Goal: Navigation & Orientation: Find specific page/section

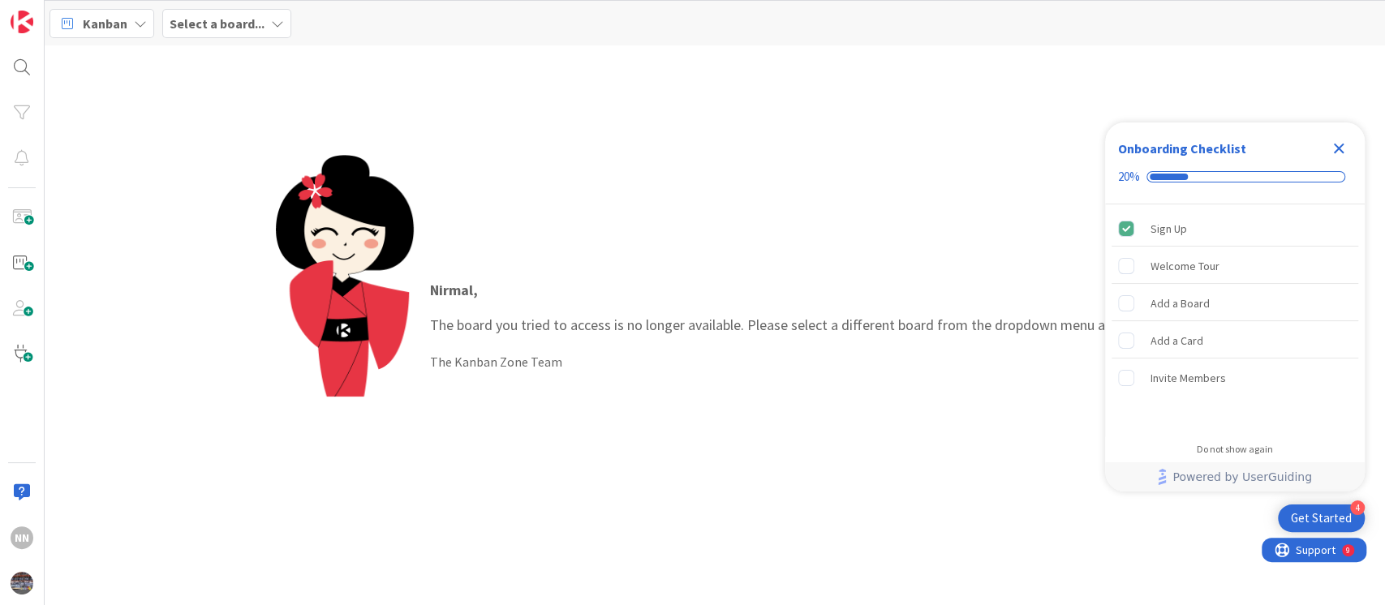
click at [230, 16] on b "Select a board..." at bounding box center [217, 23] width 95 height 16
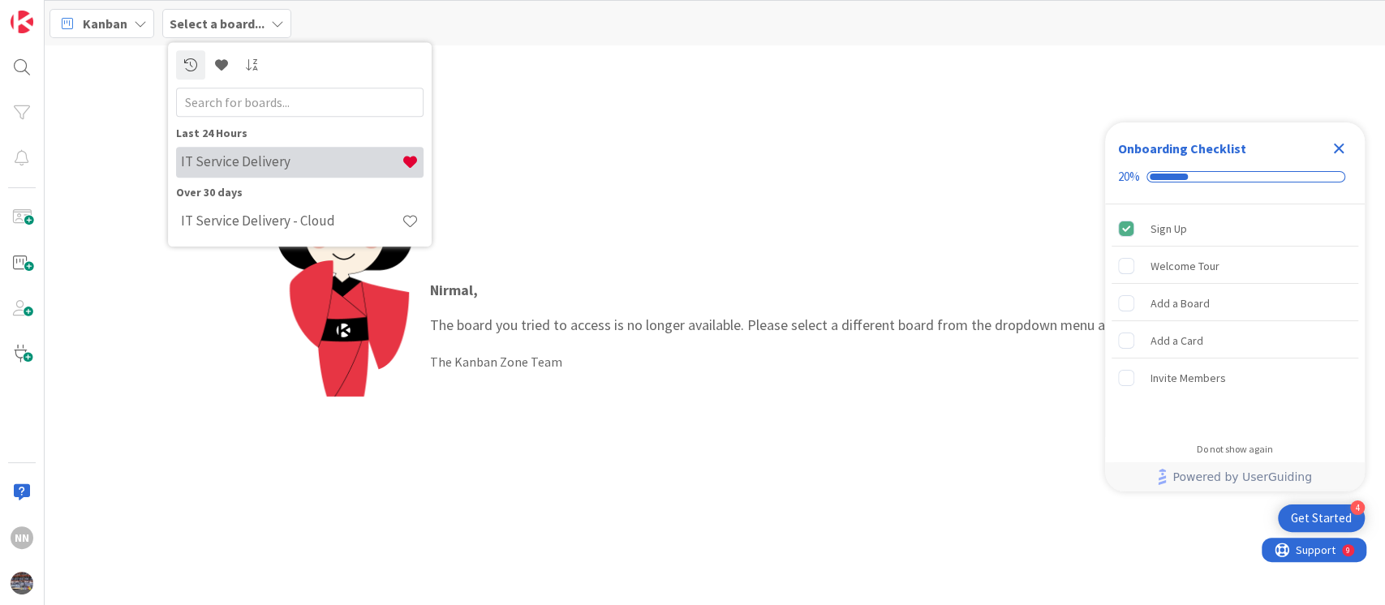
click at [195, 166] on h4 "IT Service Delivery" at bounding box center [291, 162] width 221 height 16
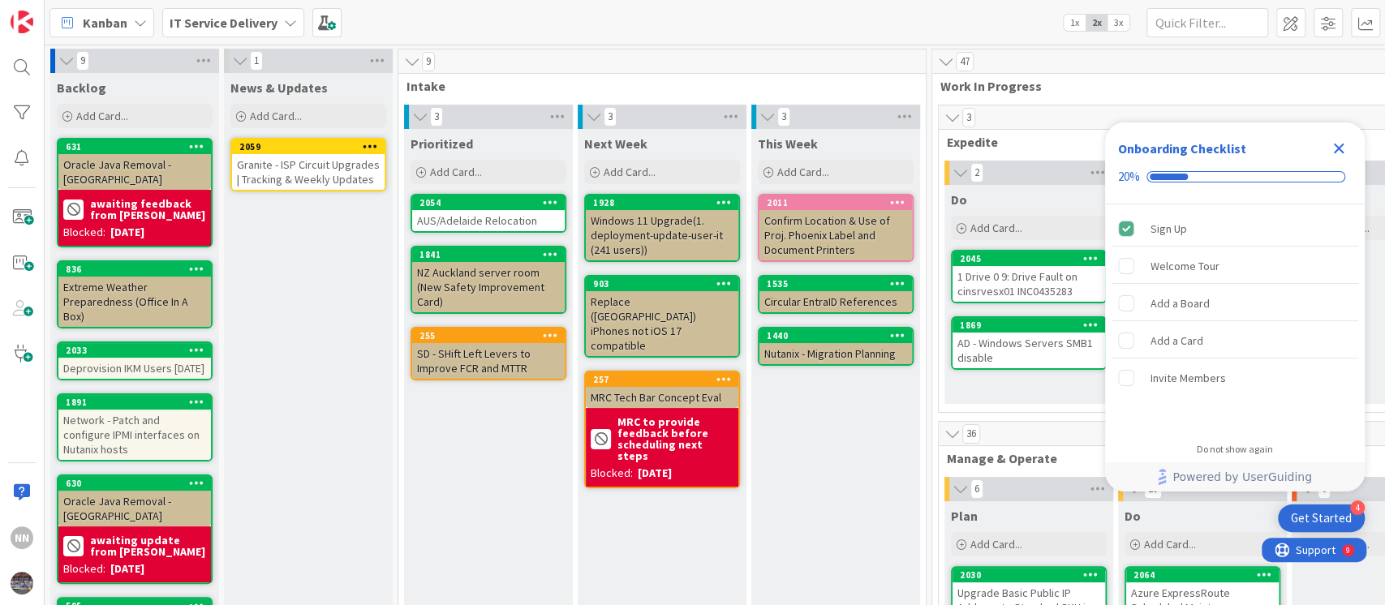
click at [1344, 151] on icon "Close Checklist" at bounding box center [1338, 148] width 19 height 19
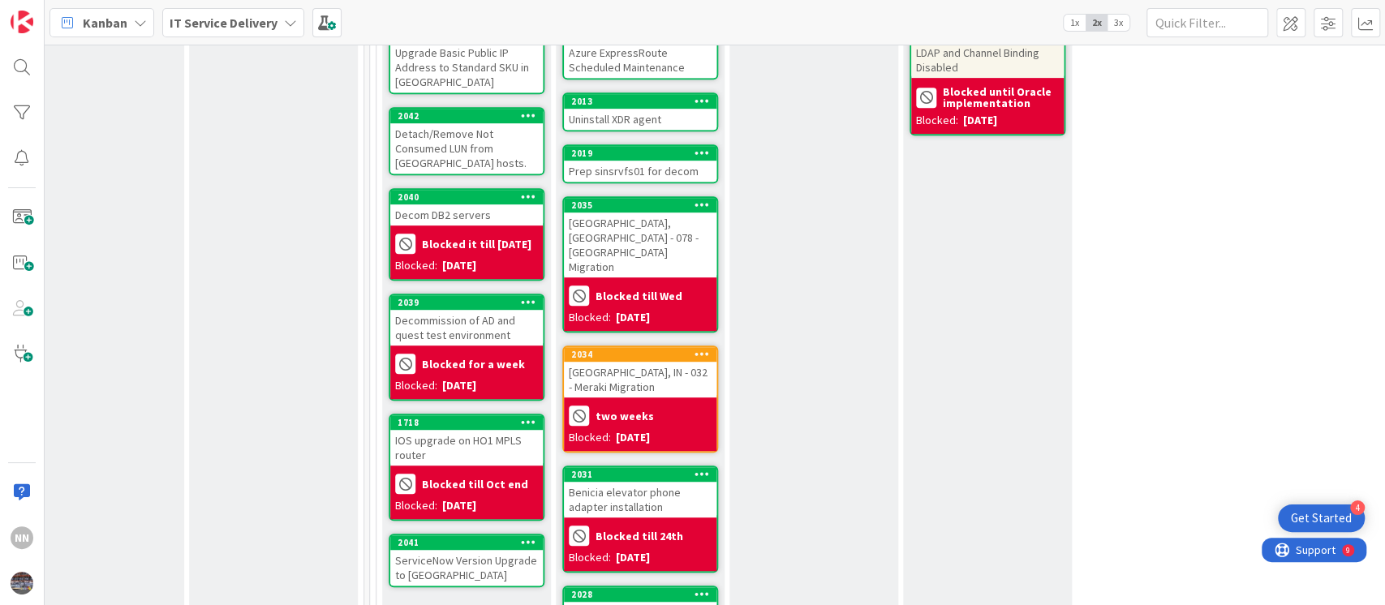
scroll to position [542, 562]
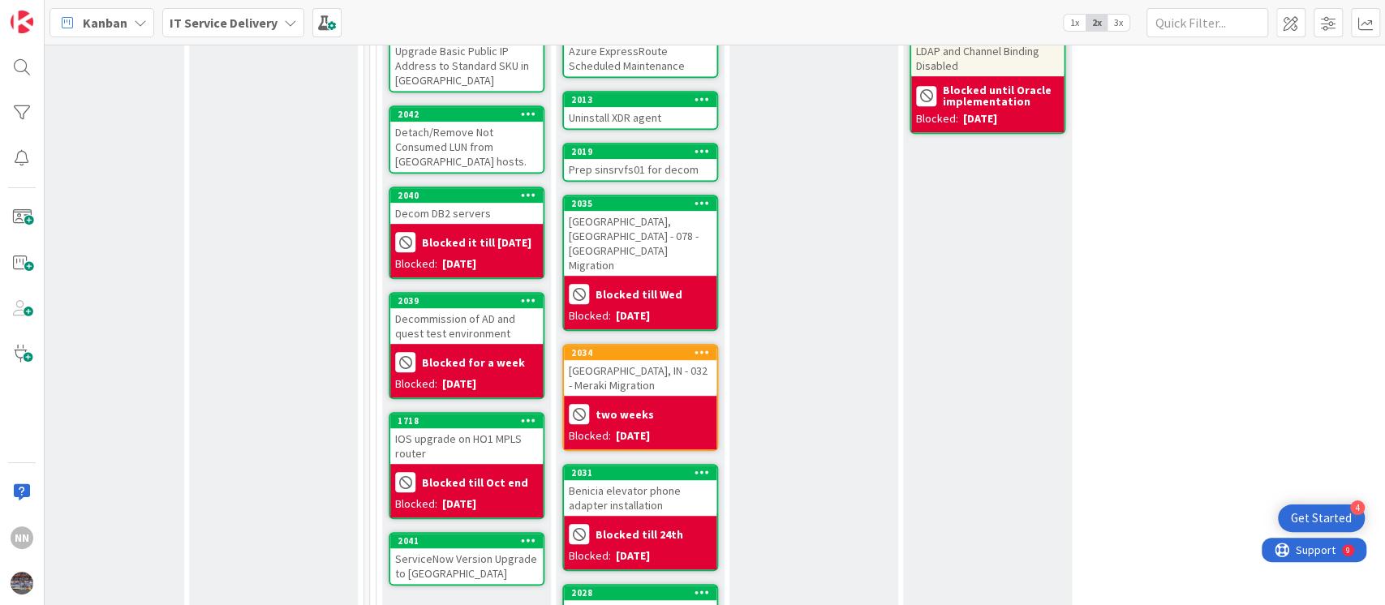
click at [461, 326] on div "Decommission of AD and quest test environment" at bounding box center [466, 326] width 153 height 36
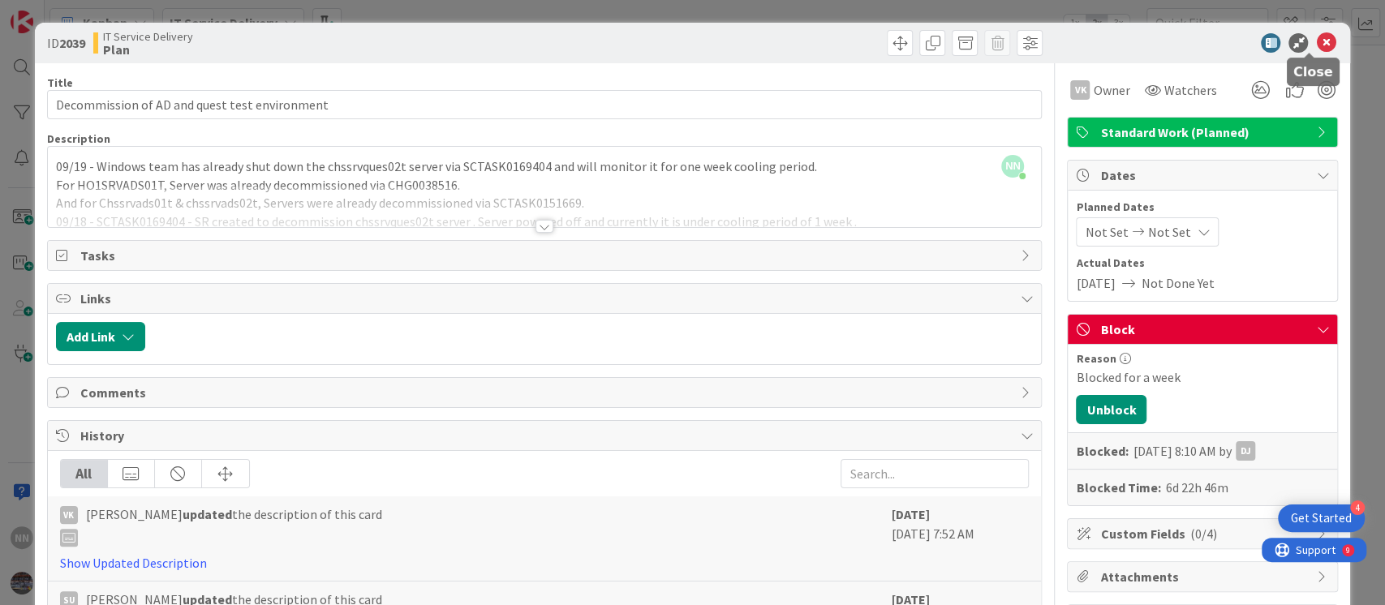
click at [1316, 42] on icon at bounding box center [1325, 42] width 19 height 19
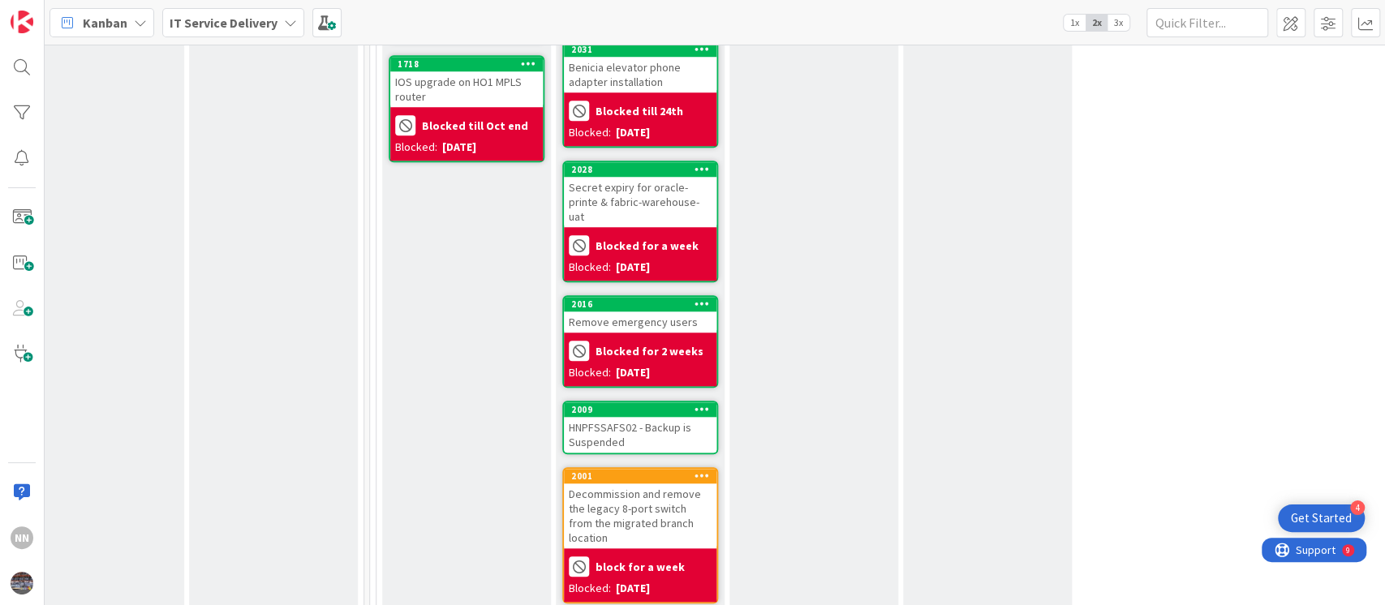
scroll to position [967, 562]
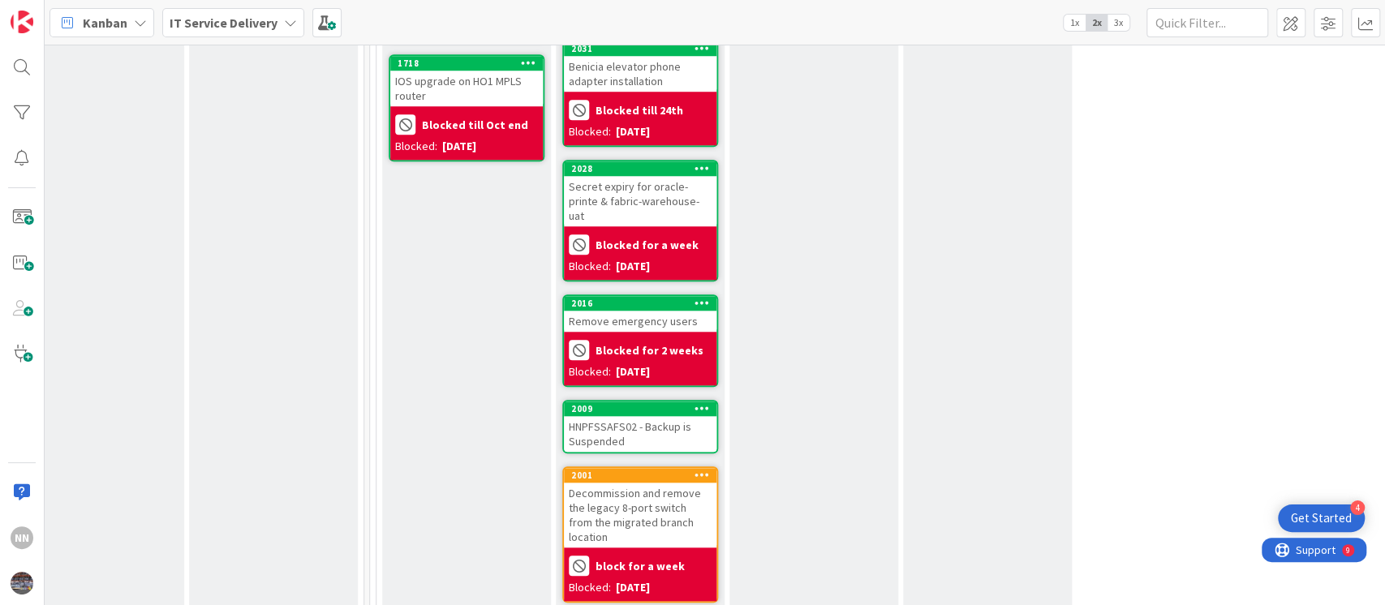
click at [644, 176] on div "Secret expiry for oracle-printe & fabric-warehouse-uat" at bounding box center [640, 201] width 153 height 50
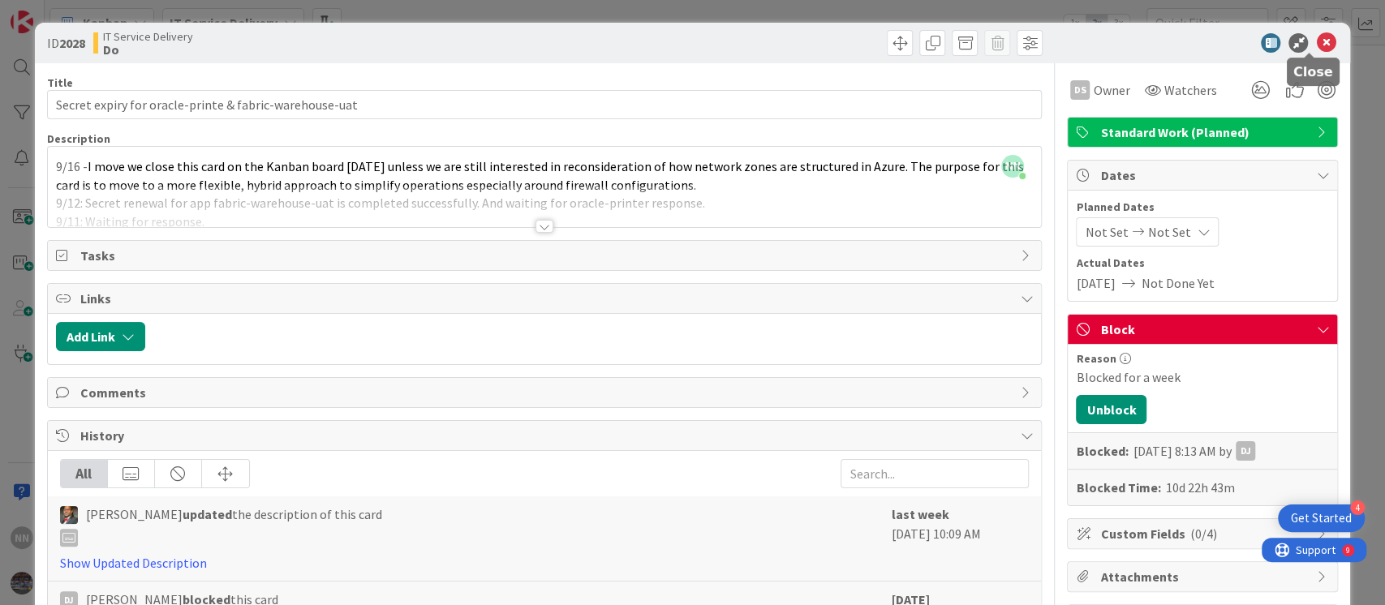
click at [1316, 42] on icon at bounding box center [1325, 42] width 19 height 19
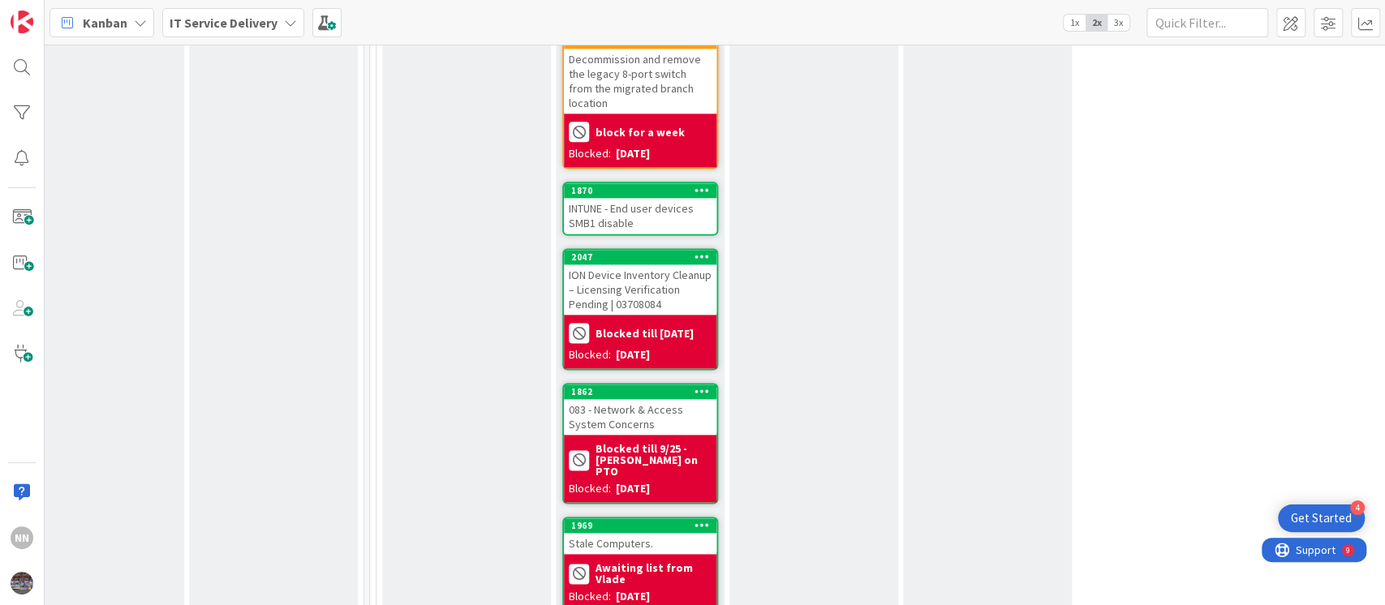
click at [640, 265] on div "ION Device Inventory Cleanup – Licensing Verification Pending | 03708084" at bounding box center [640, 290] width 153 height 50
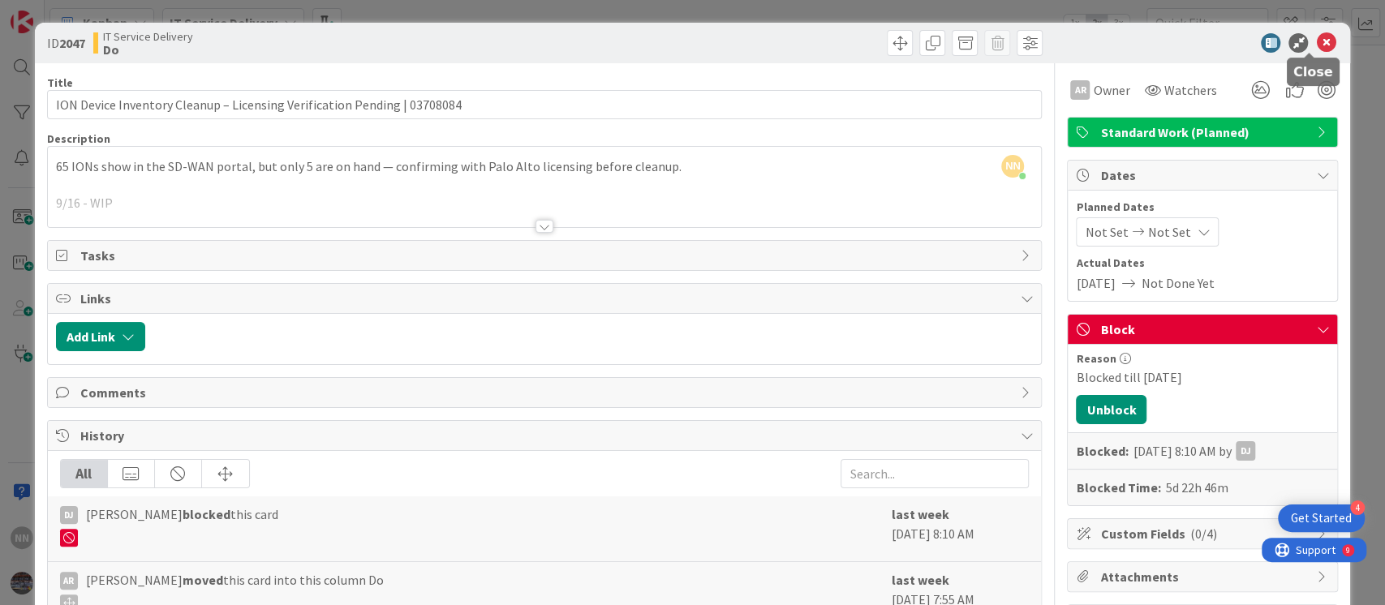
click at [1316, 42] on icon at bounding box center [1325, 42] width 19 height 19
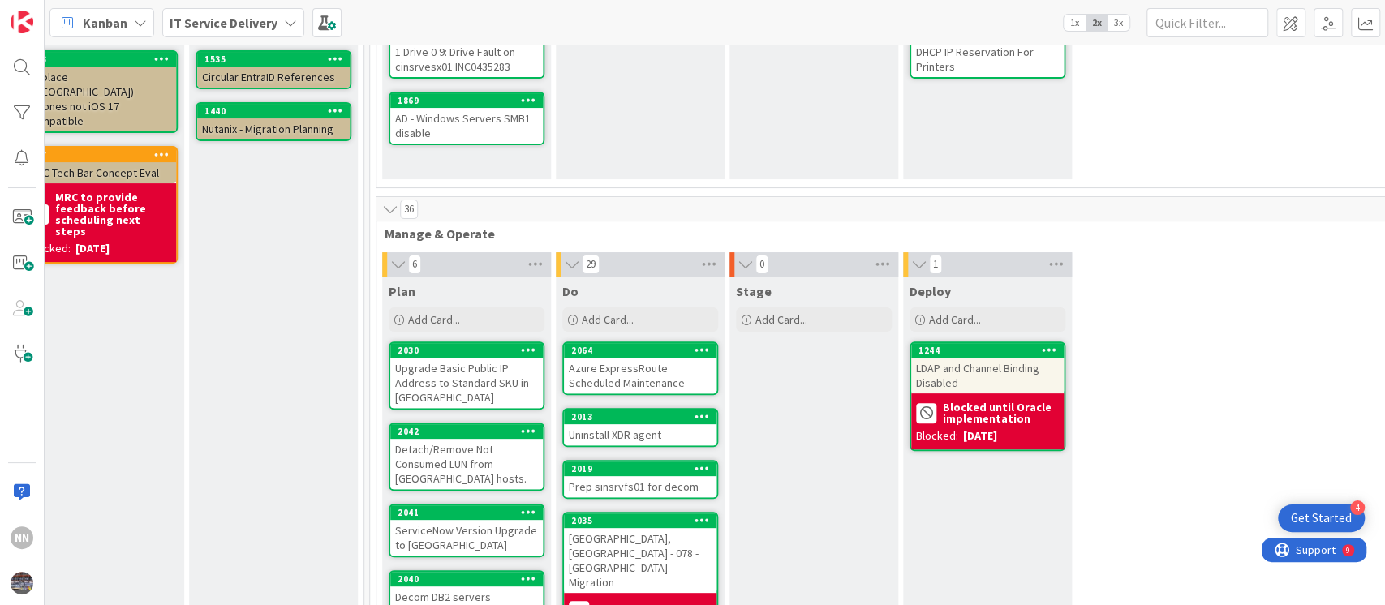
scroll to position [0, 562]
